Goal: Ask a question

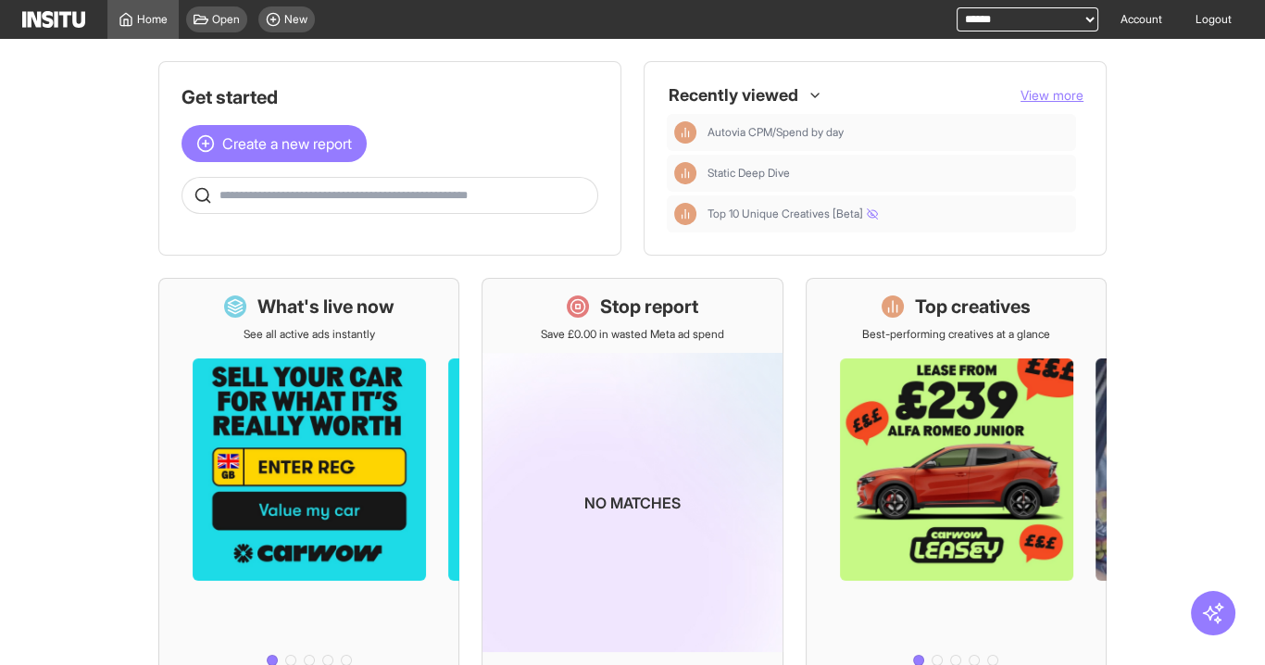
click at [319, 193] on input "text" at bounding box center [404, 195] width 370 height 15
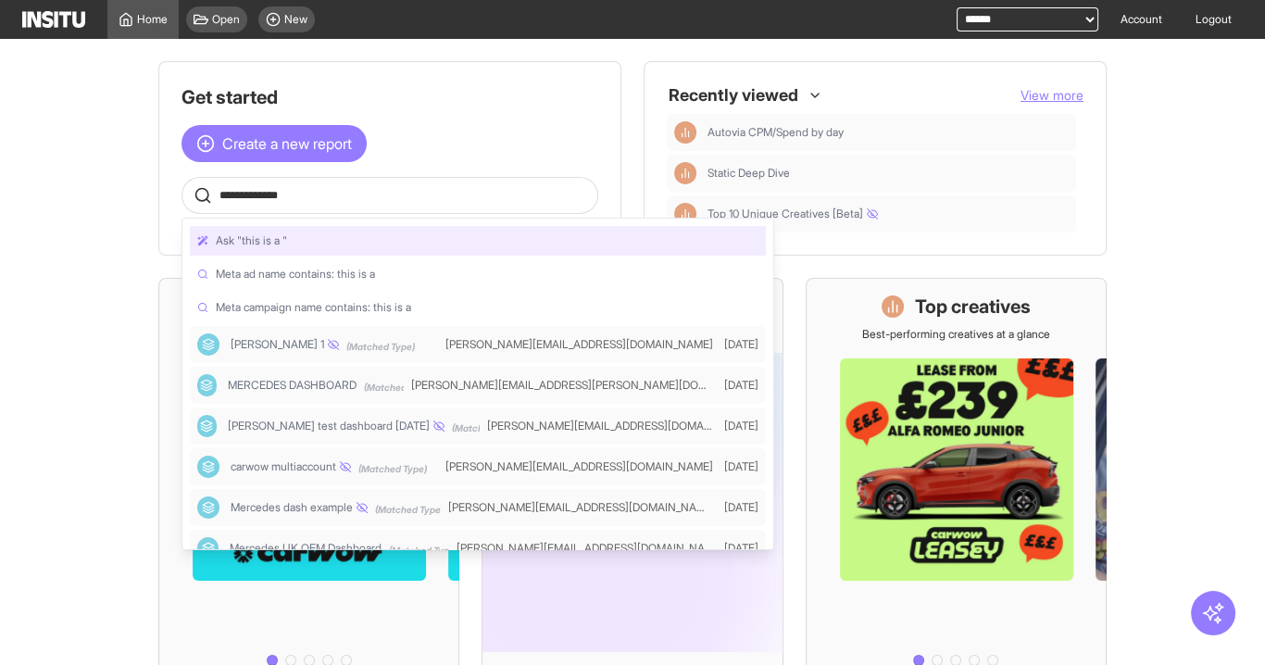
type input "**********"
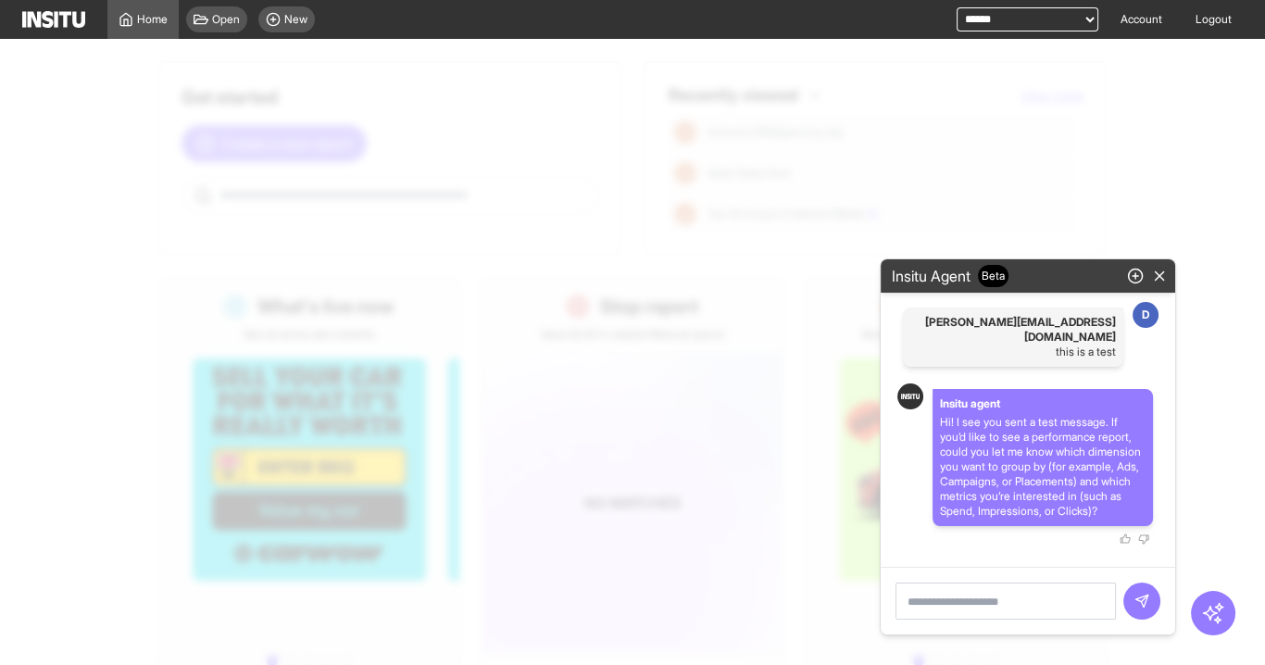
click at [1158, 272] on icon "button" at bounding box center [1159, 276] width 17 height 17
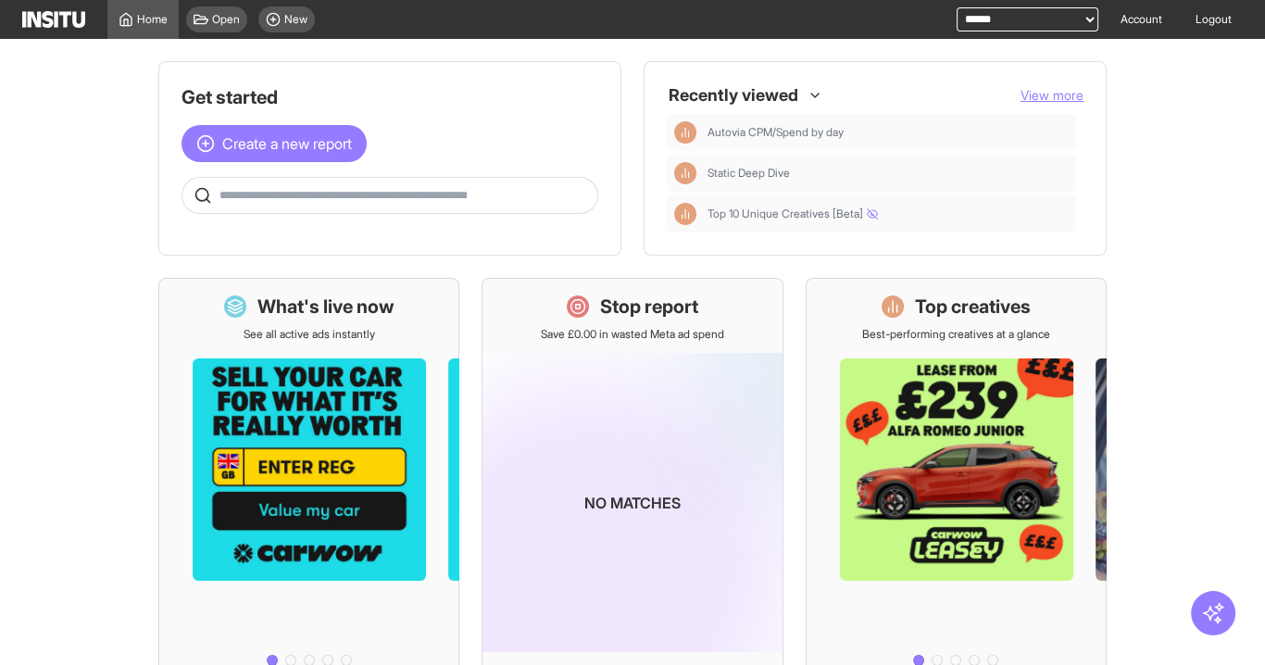
click at [384, 199] on input "text" at bounding box center [404, 195] width 370 height 15
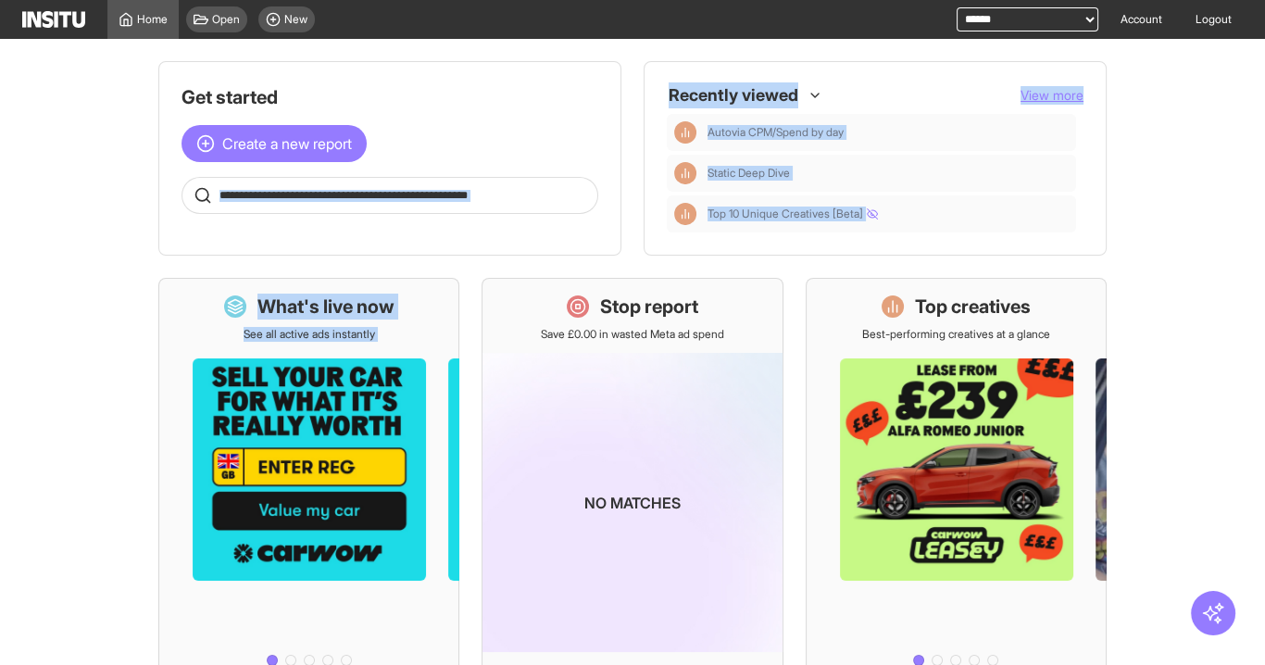
click at [92, 275] on main "Get started Create a new report Ask questions like: Which campaigns had the hig…" at bounding box center [632, 352] width 1265 height 626
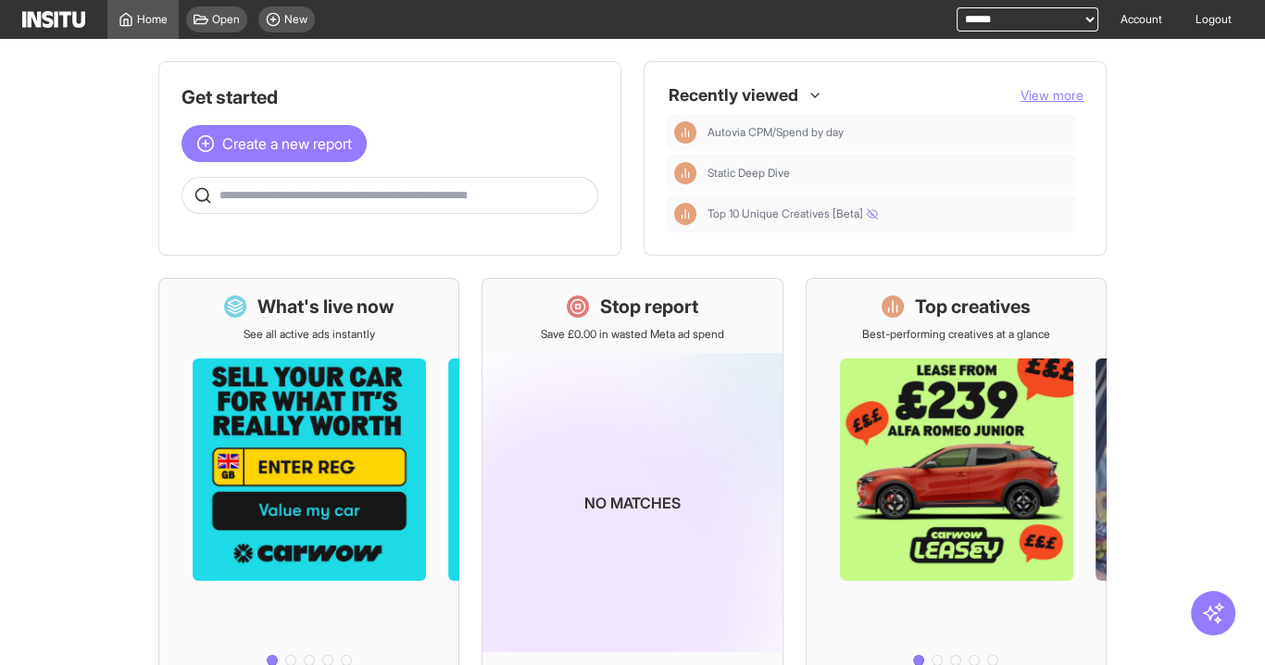
click at [86, 265] on main "Get started Create a new report Ask questions like: Which campaigns had the hig…" at bounding box center [632, 352] width 1265 height 626
click at [252, 194] on input "text" at bounding box center [404, 195] width 370 height 15
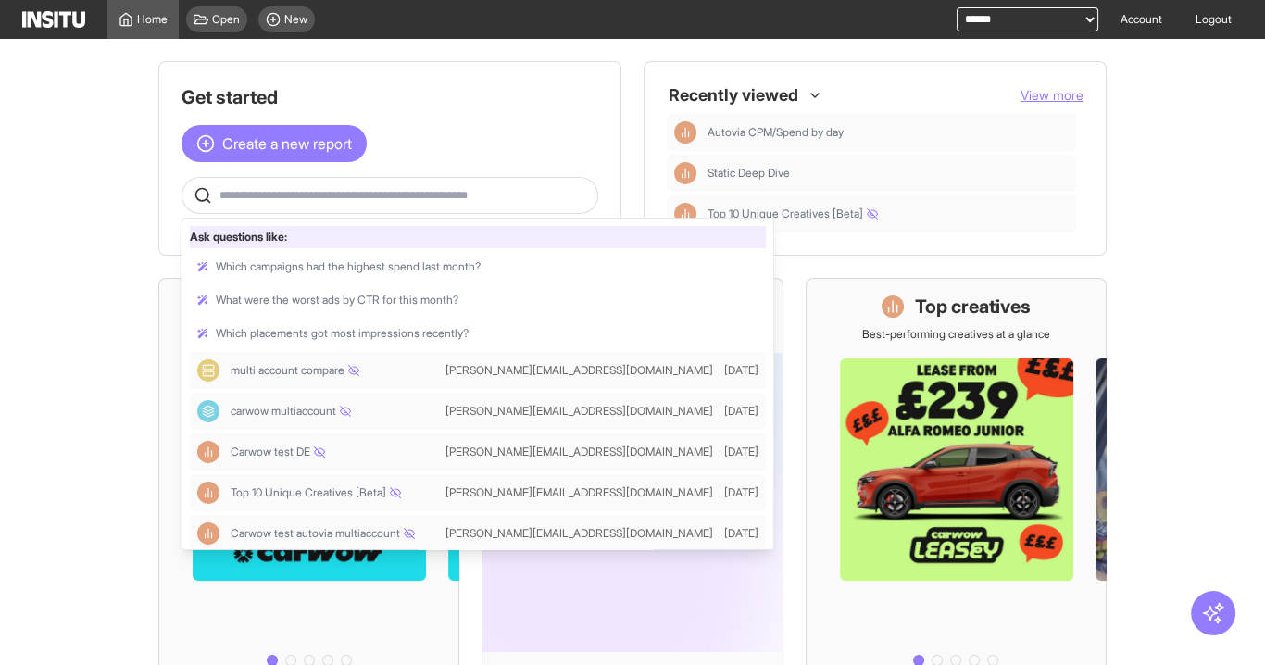
click at [119, 251] on main "Get started Create a new report Ask questions like: Which campaigns had the hig…" at bounding box center [632, 352] width 1265 height 626
click at [282, 194] on input "text" at bounding box center [404, 195] width 370 height 15
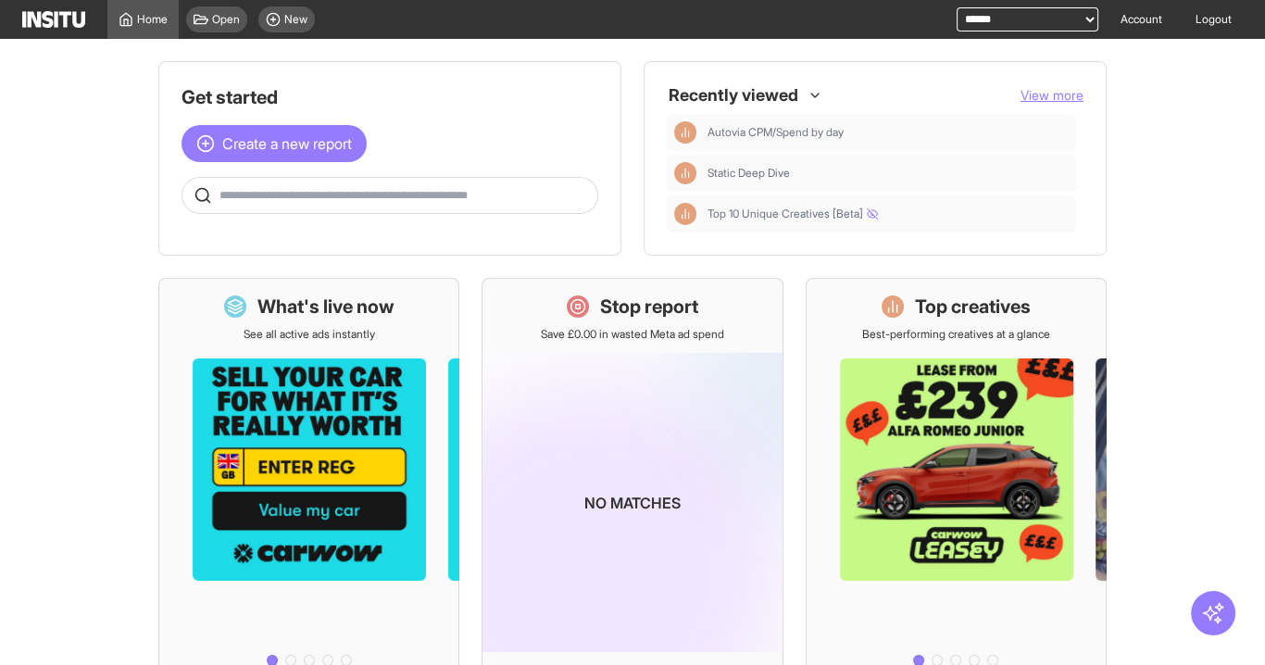
click at [137, 209] on main "Get started Create a new report Ask questions like: Which campaigns had the hig…" at bounding box center [632, 352] width 1265 height 626
